Goal: Find specific page/section: Find specific page/section

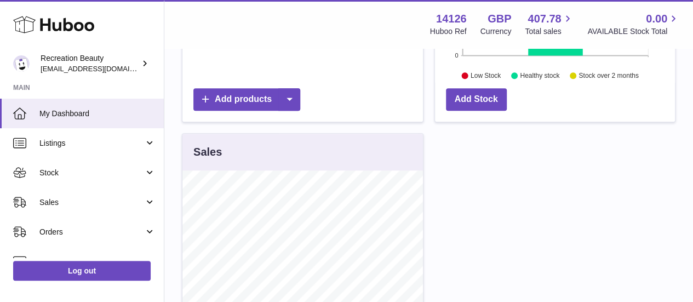
scroll to position [329, 0]
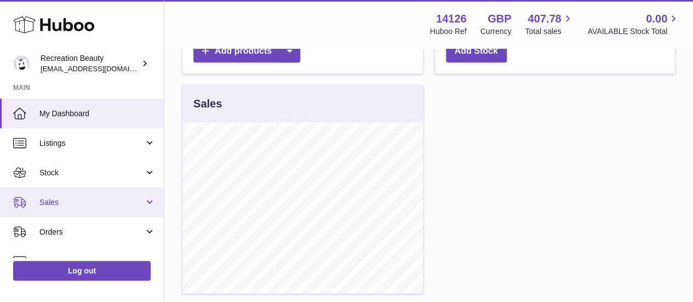
click at [68, 200] on span "Sales" at bounding box center [91, 202] width 105 height 10
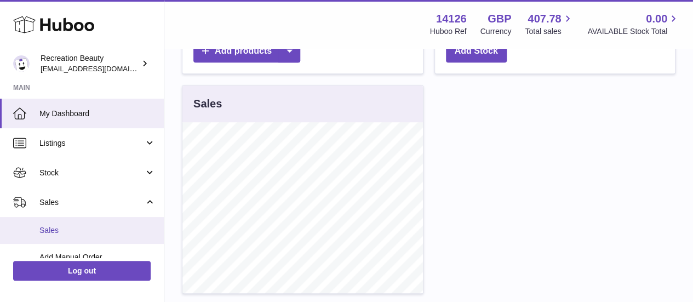
click at [68, 233] on span "Sales" at bounding box center [97, 230] width 116 height 10
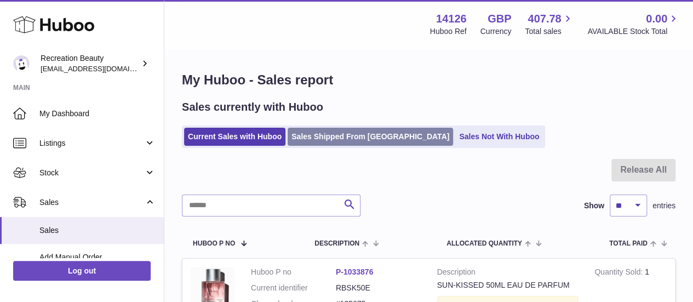
click at [371, 139] on link "Sales Shipped From [GEOGRAPHIC_DATA]" at bounding box center [370, 137] width 165 height 18
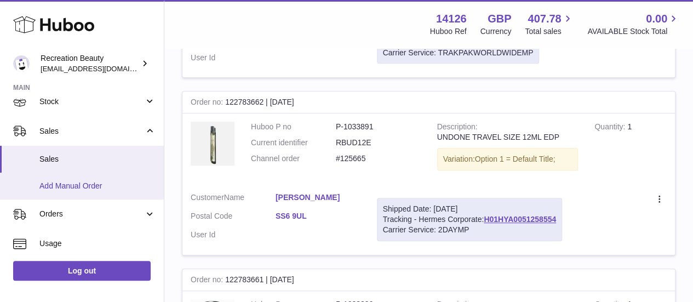
scroll to position [110, 0]
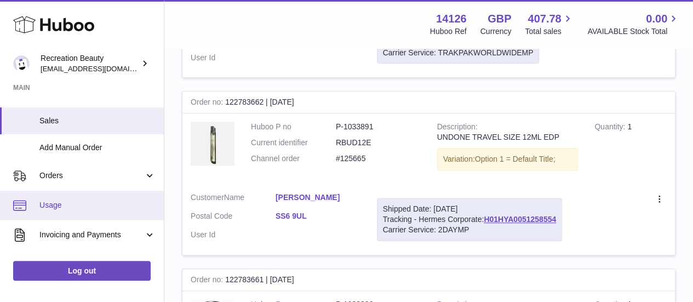
click at [68, 203] on span "Usage" at bounding box center [97, 205] width 116 height 10
